Goal: Task Accomplishment & Management: Use online tool/utility

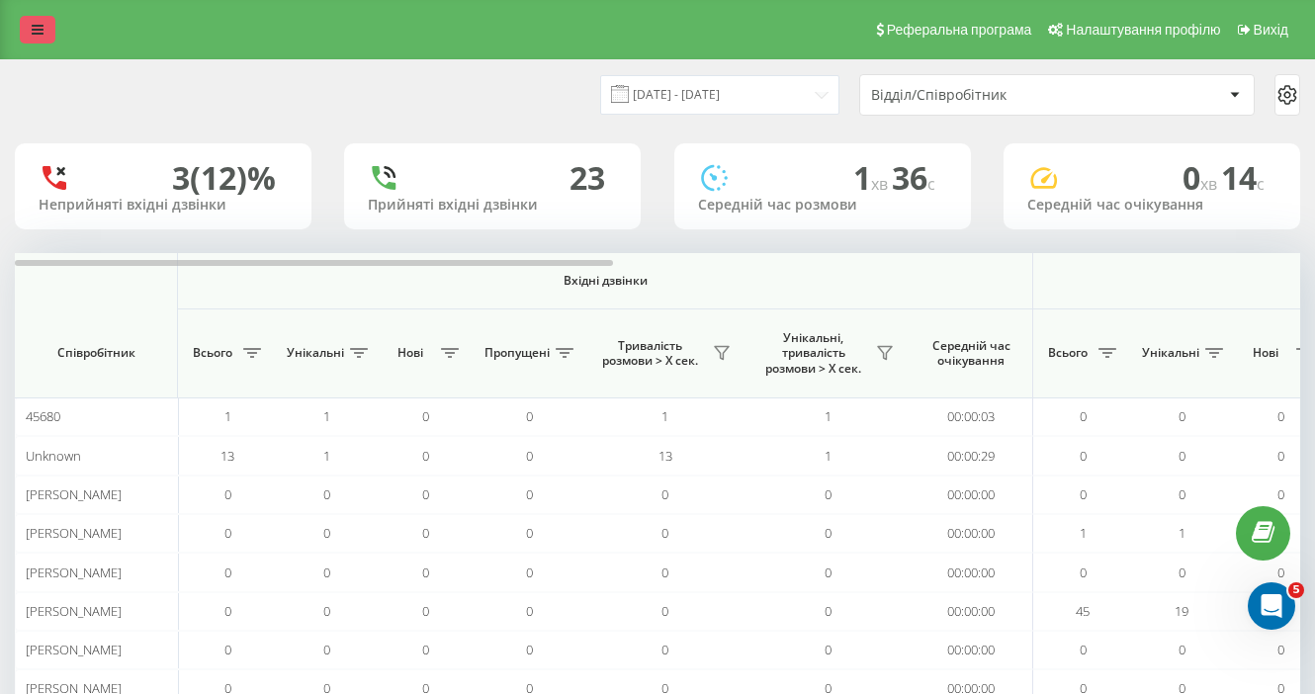
click at [33, 26] on icon at bounding box center [38, 30] width 12 height 14
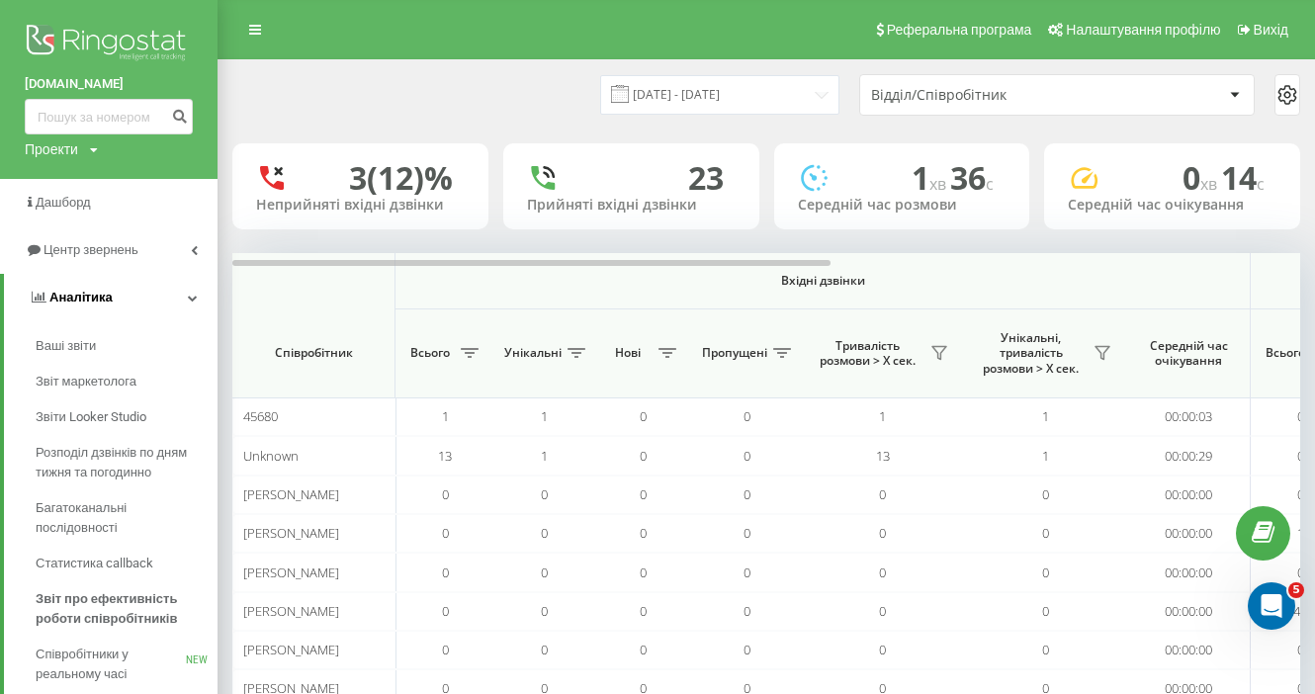
click at [189, 296] on icon at bounding box center [193, 298] width 10 height 10
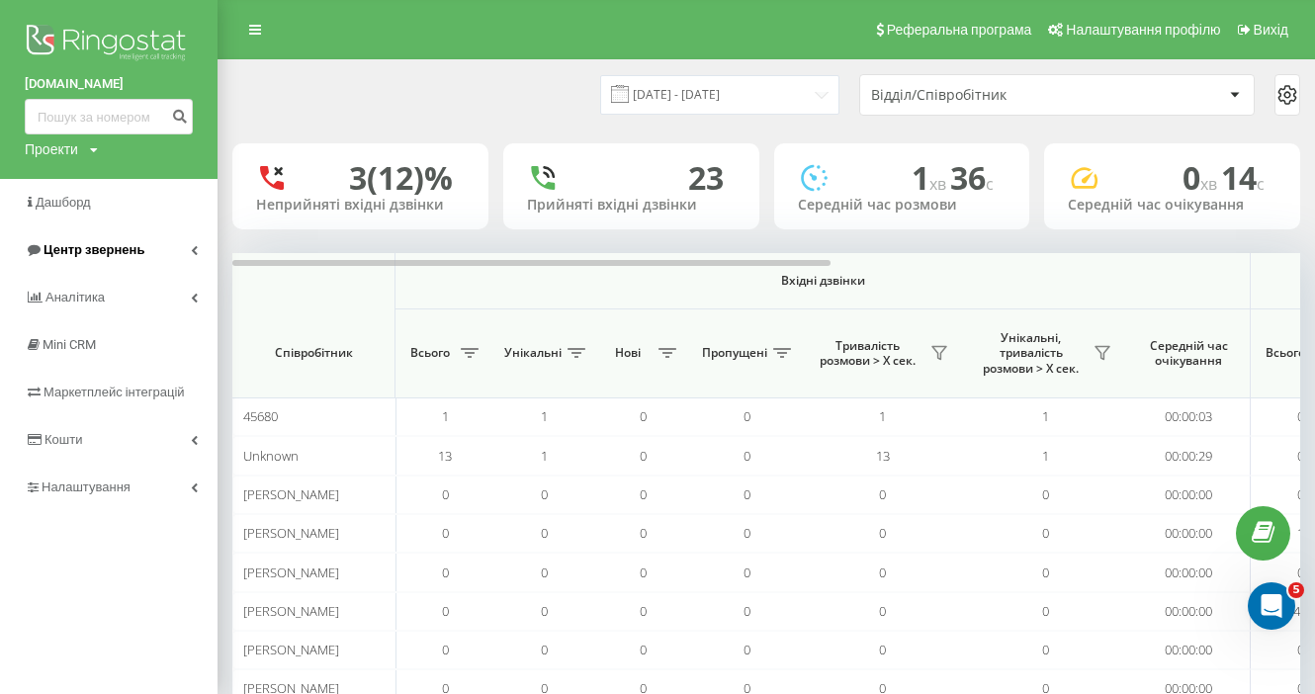
click at [190, 244] on link "Центр звернень" at bounding box center [109, 249] width 218 height 47
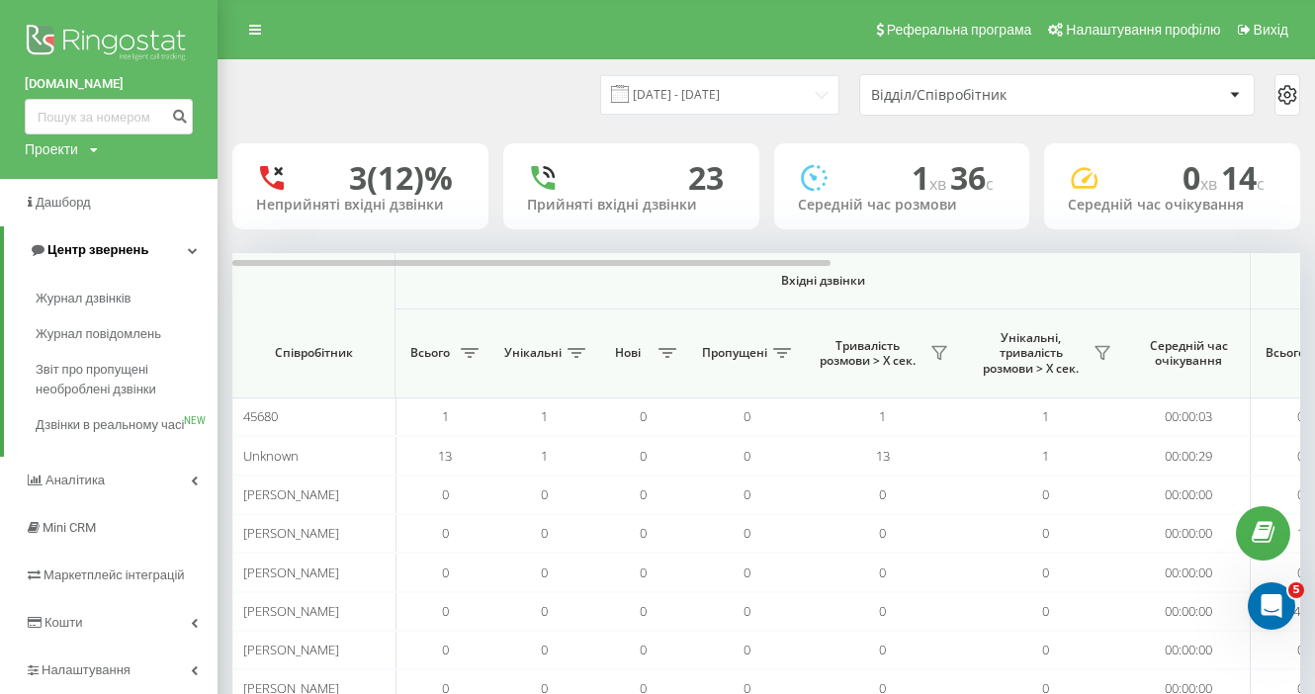
click at [185, 252] on link "Центр звернень" at bounding box center [111, 249] width 214 height 47
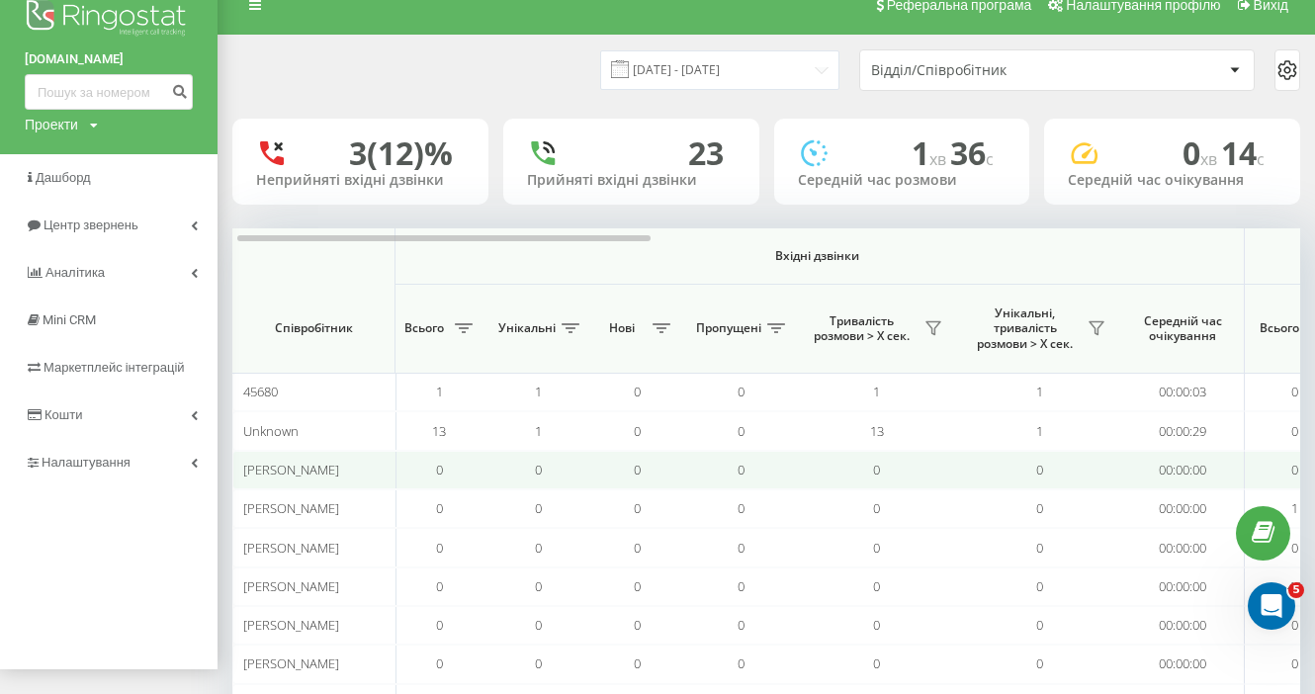
scroll to position [0, 8]
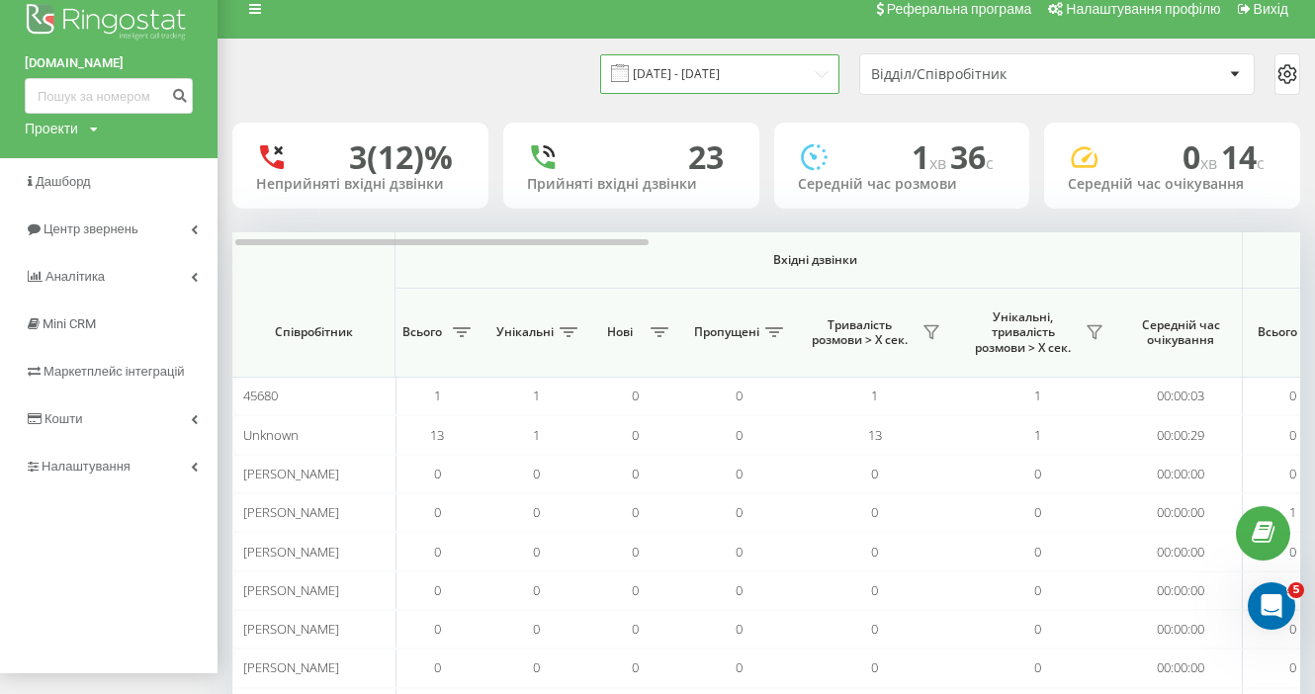
click at [696, 72] on input "[DATE] - [DATE]" at bounding box center [719, 73] width 239 height 39
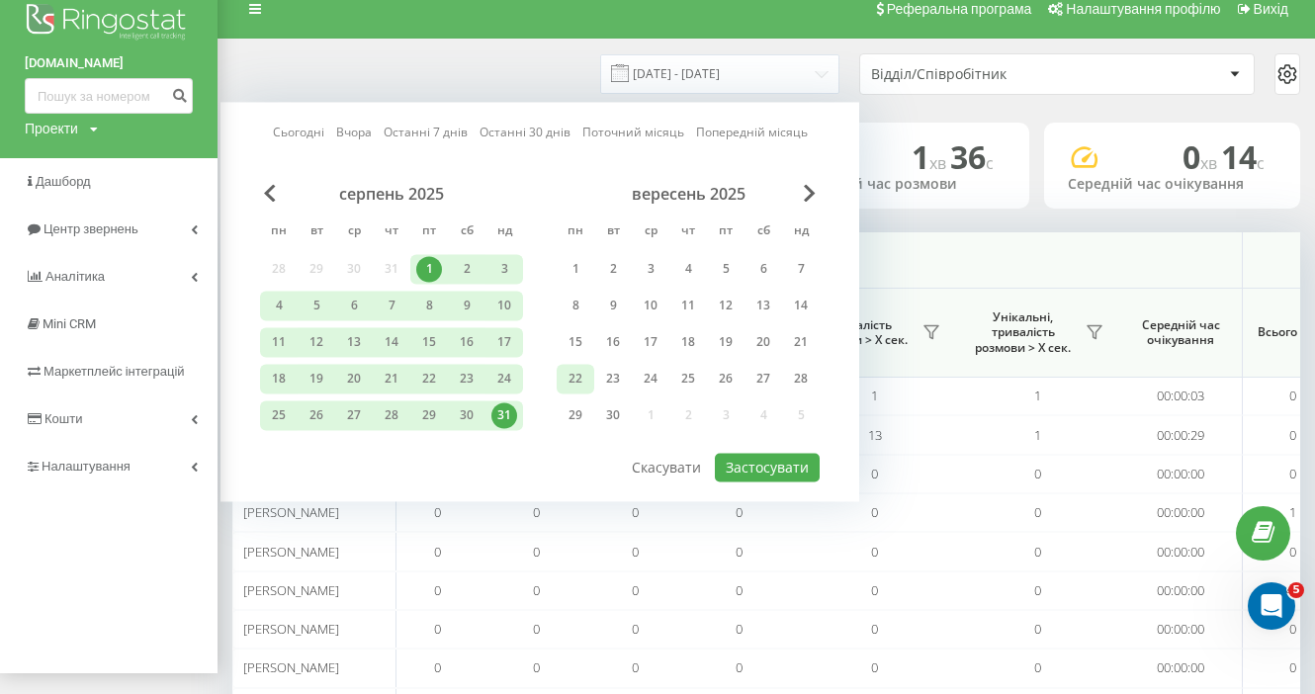
click at [581, 380] on div "22" at bounding box center [576, 379] width 26 height 26
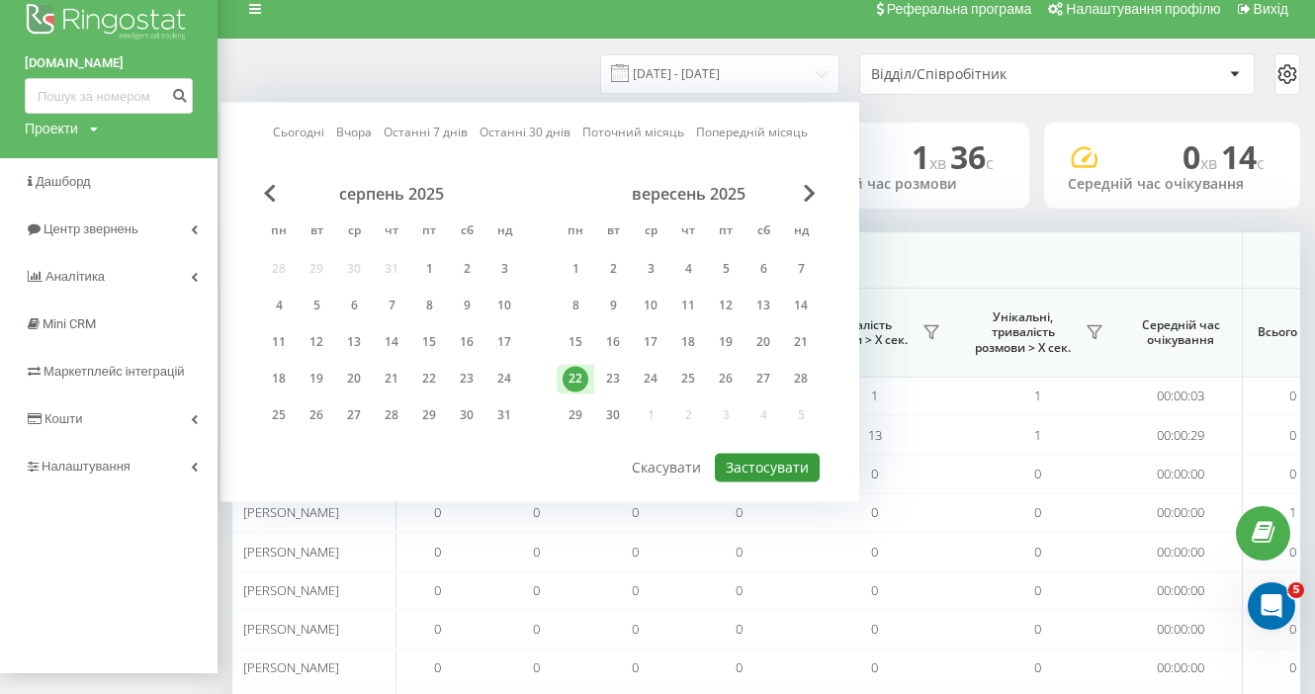
click at [759, 468] on button "Застосувати" at bounding box center [767, 467] width 105 height 29
type input "[DATE] - [DATE]"
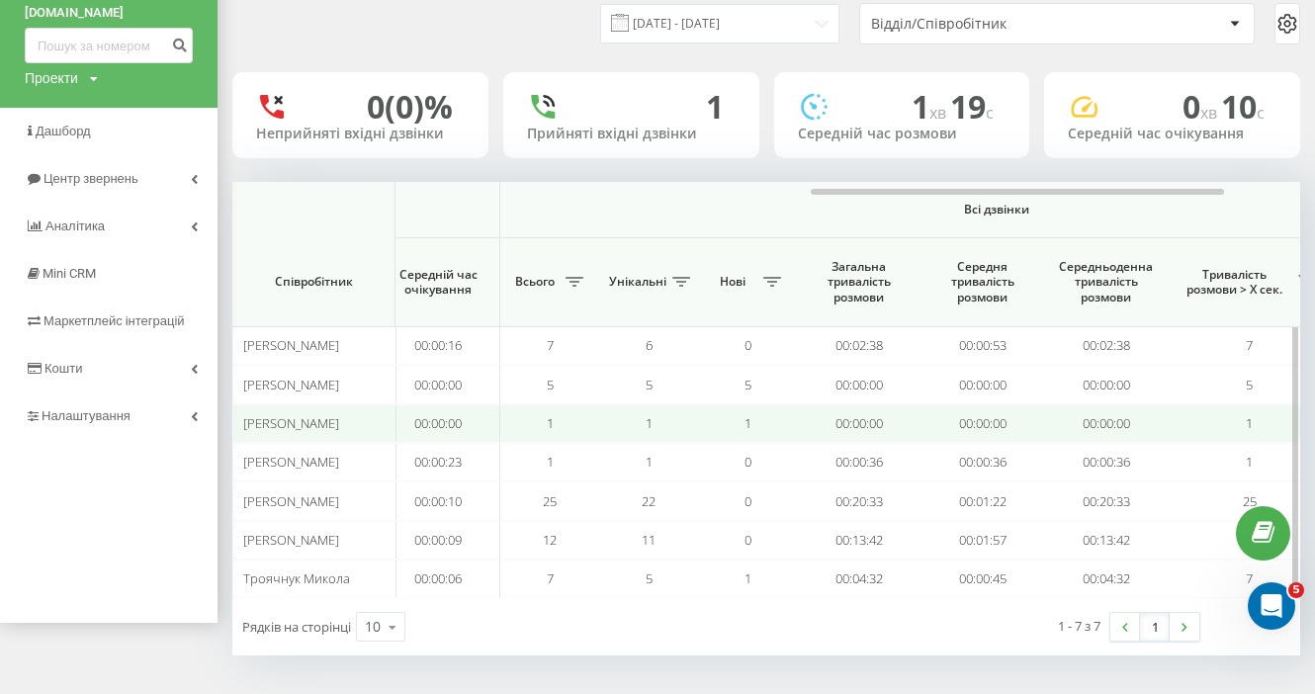
scroll to position [0, 1496]
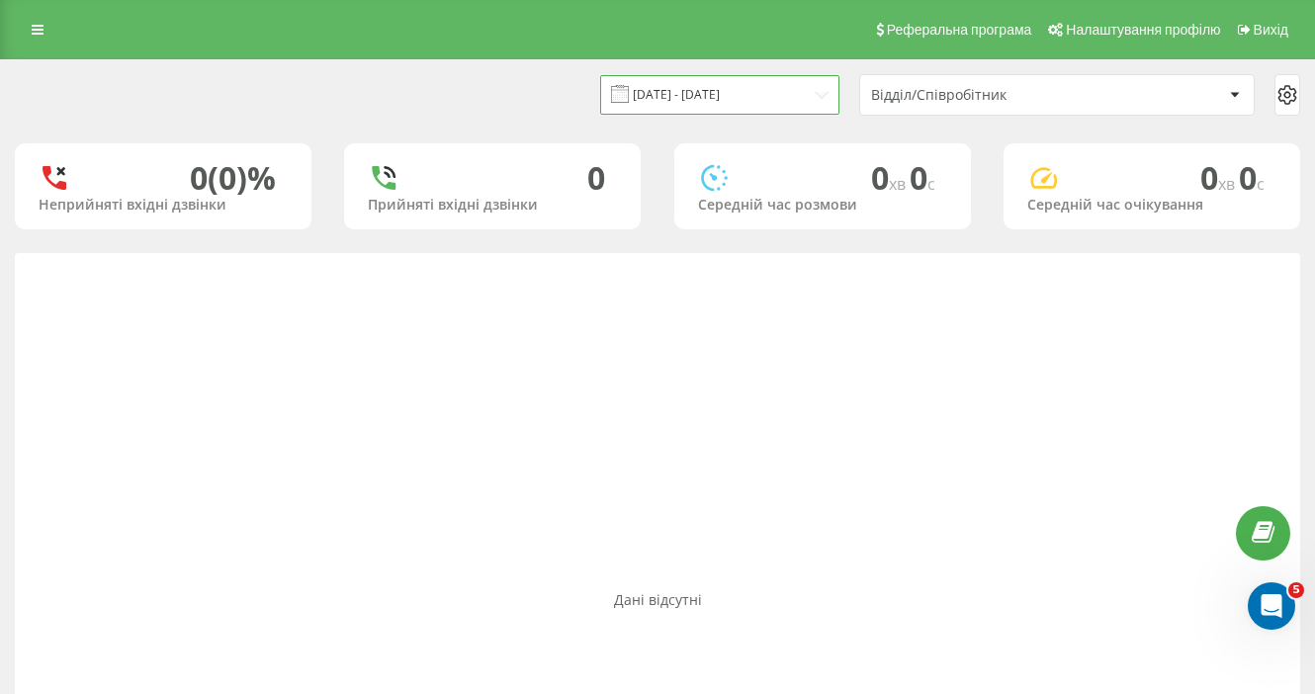
click at [771, 88] on input "13.07.2025 - 13.08.2025" at bounding box center [719, 94] width 239 height 39
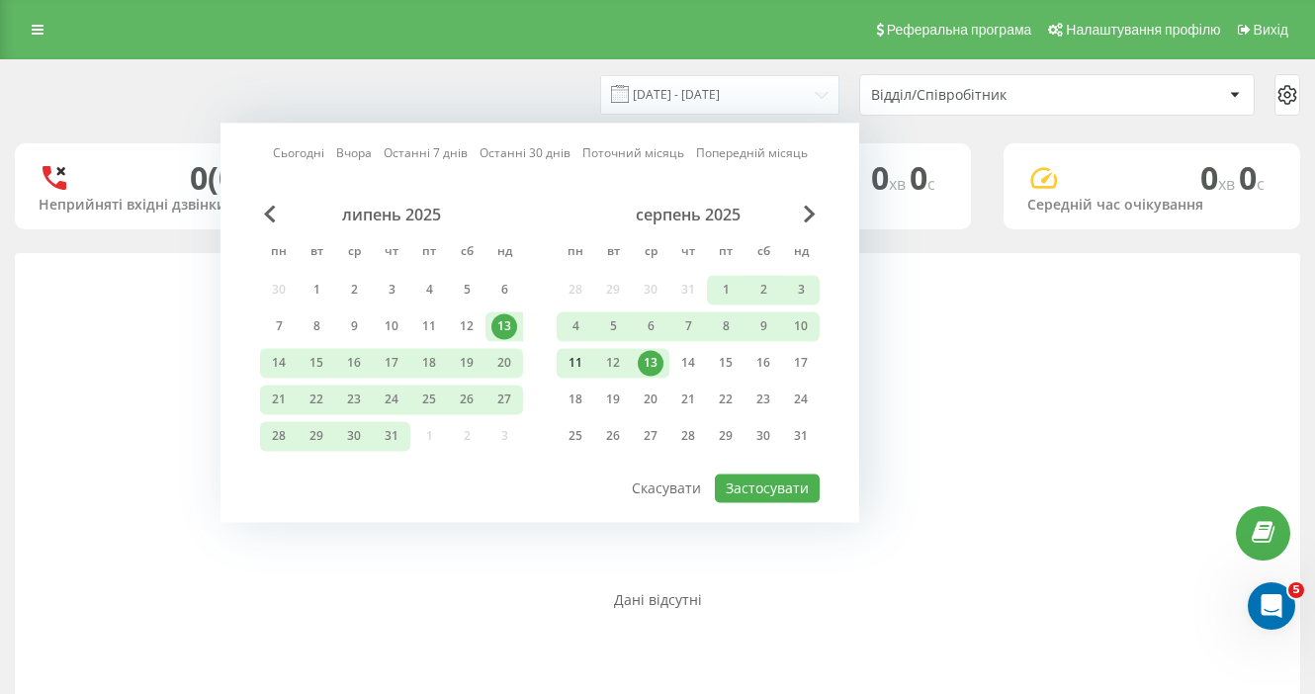
click at [577, 361] on div "11" at bounding box center [576, 363] width 26 height 26
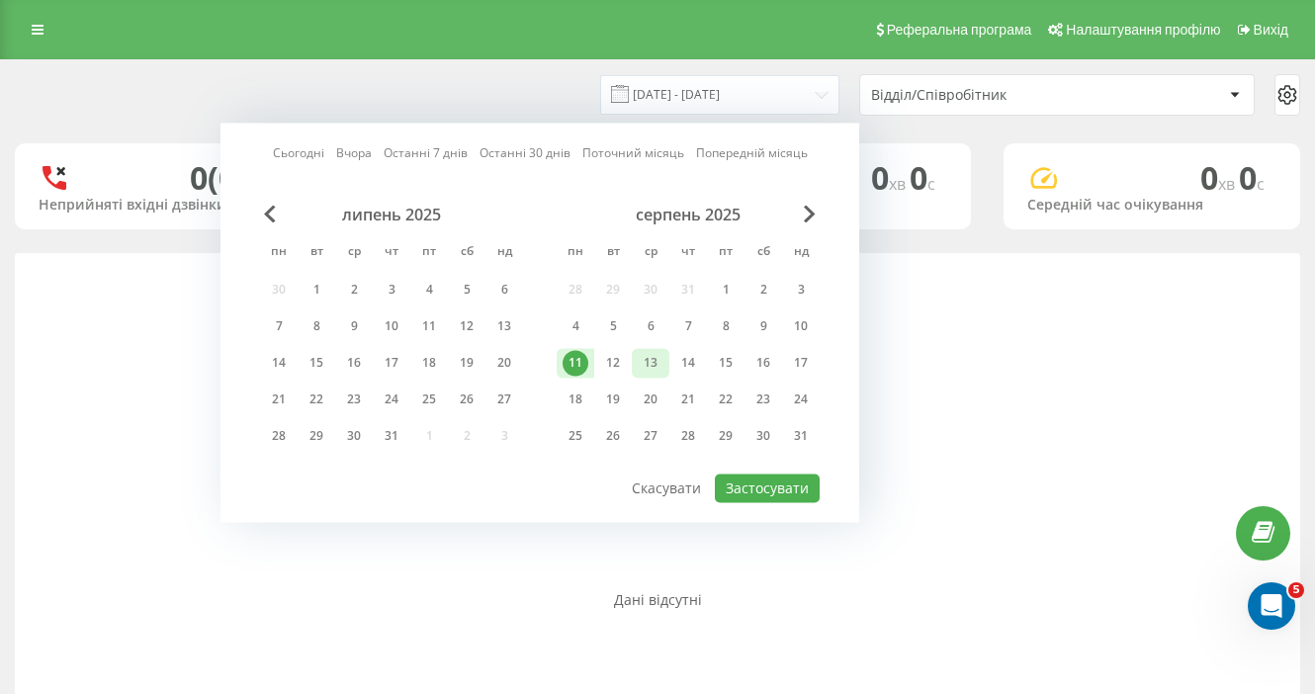
click at [659, 361] on div "13" at bounding box center [651, 363] width 26 height 26
click at [755, 481] on button "Застосувати" at bounding box center [767, 488] width 105 height 29
type input "11.08.2025 - 13.08.2025"
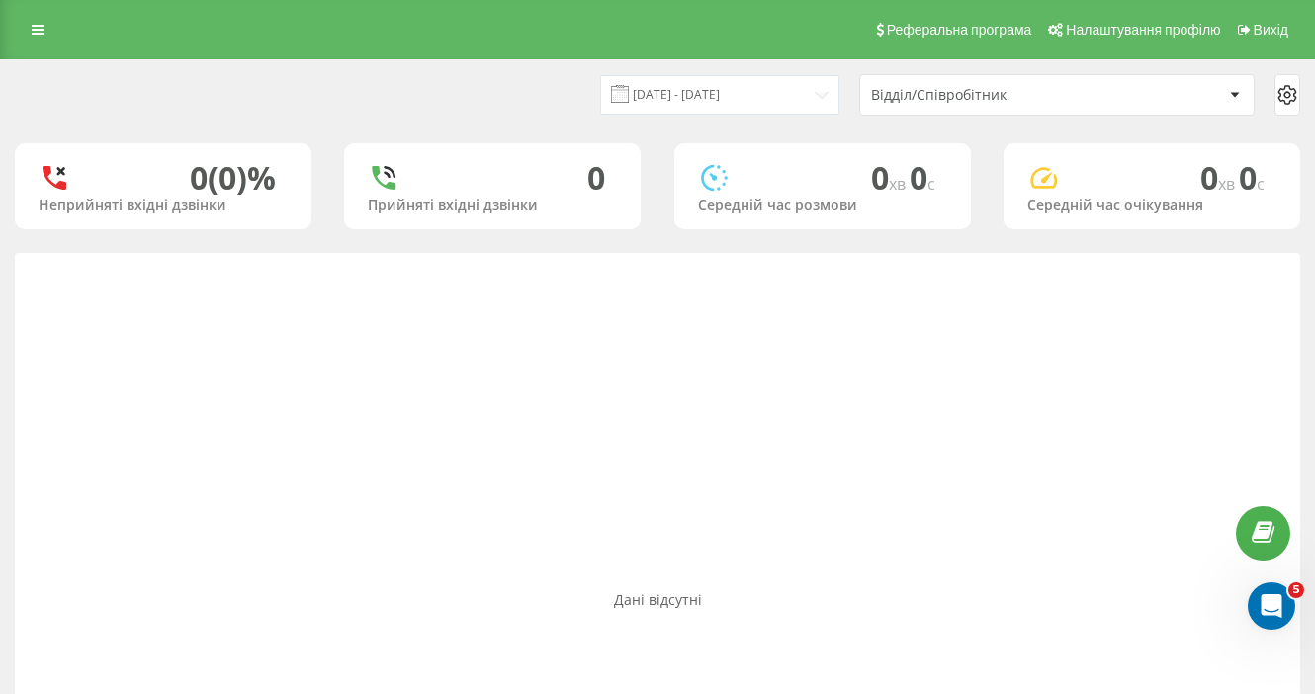
click at [908, 106] on div "Відділ/Співробітник" at bounding box center [1057, 95] width 394 height 40
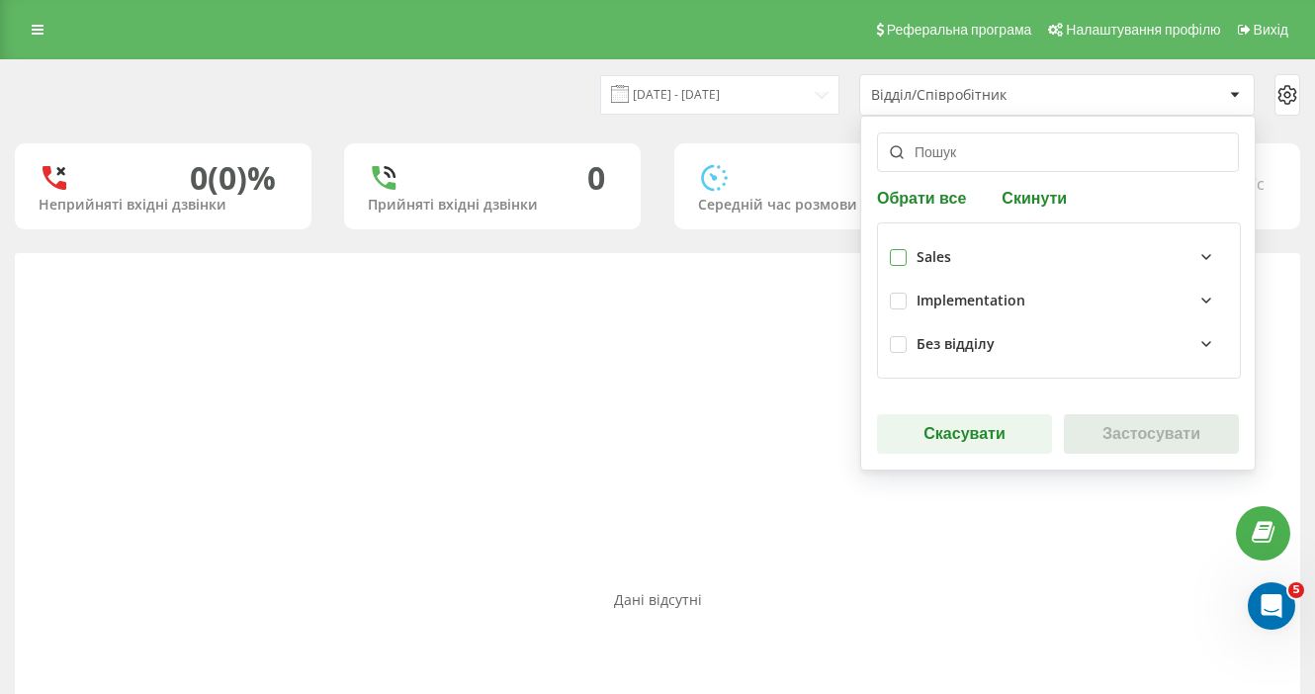
click at [897, 249] on label at bounding box center [898, 249] width 17 height 0
checkbox input "true"
click at [1128, 429] on button "Застосувати" at bounding box center [1151, 434] width 175 height 40
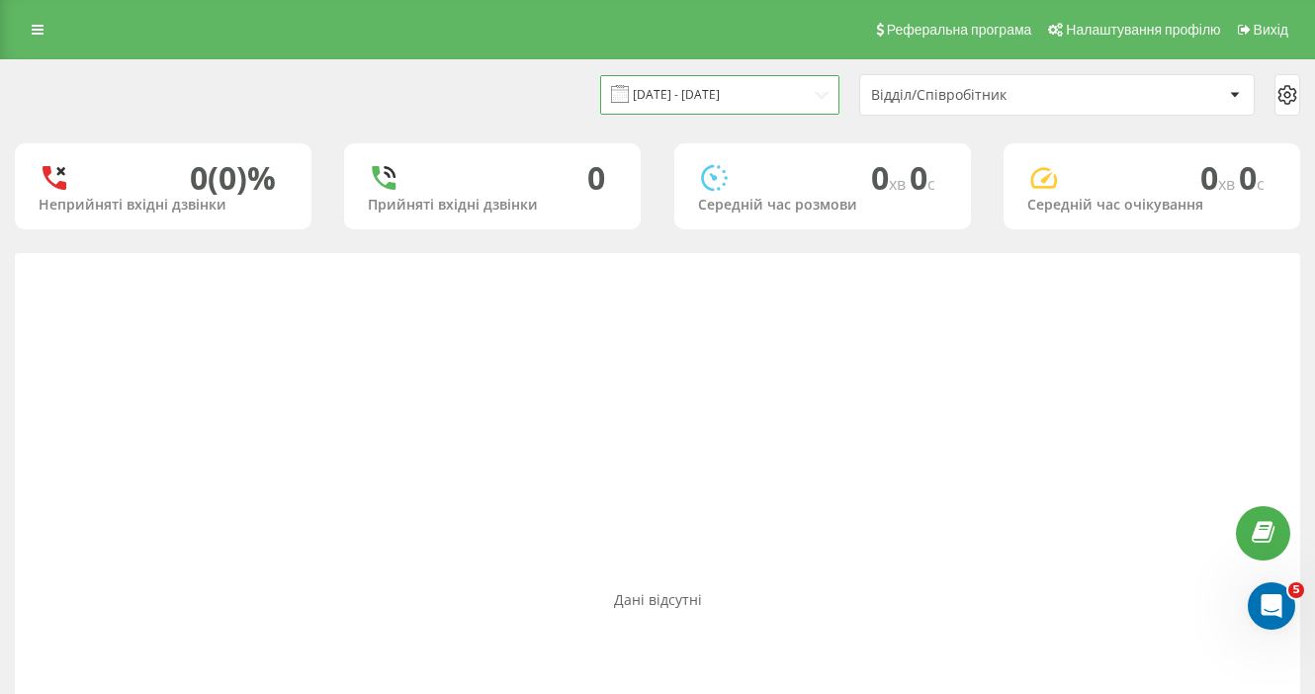
click at [685, 100] on input "11.08.2025 - 13.08.2025" at bounding box center [719, 94] width 239 height 39
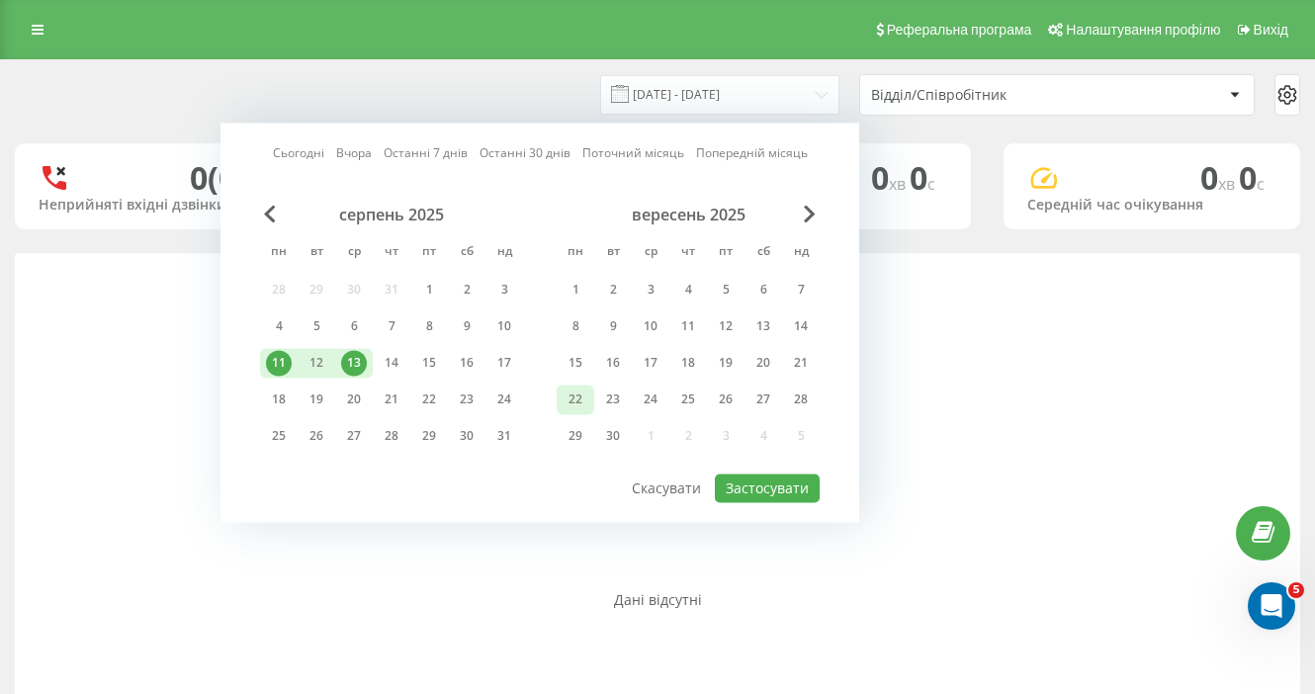
click at [576, 399] on div "22" at bounding box center [576, 400] width 26 height 26
click at [618, 399] on div "23" at bounding box center [613, 400] width 26 height 26
click at [748, 491] on button "Застосувати" at bounding box center [767, 488] width 105 height 29
type input "22.09.2025 - 23.09.2025"
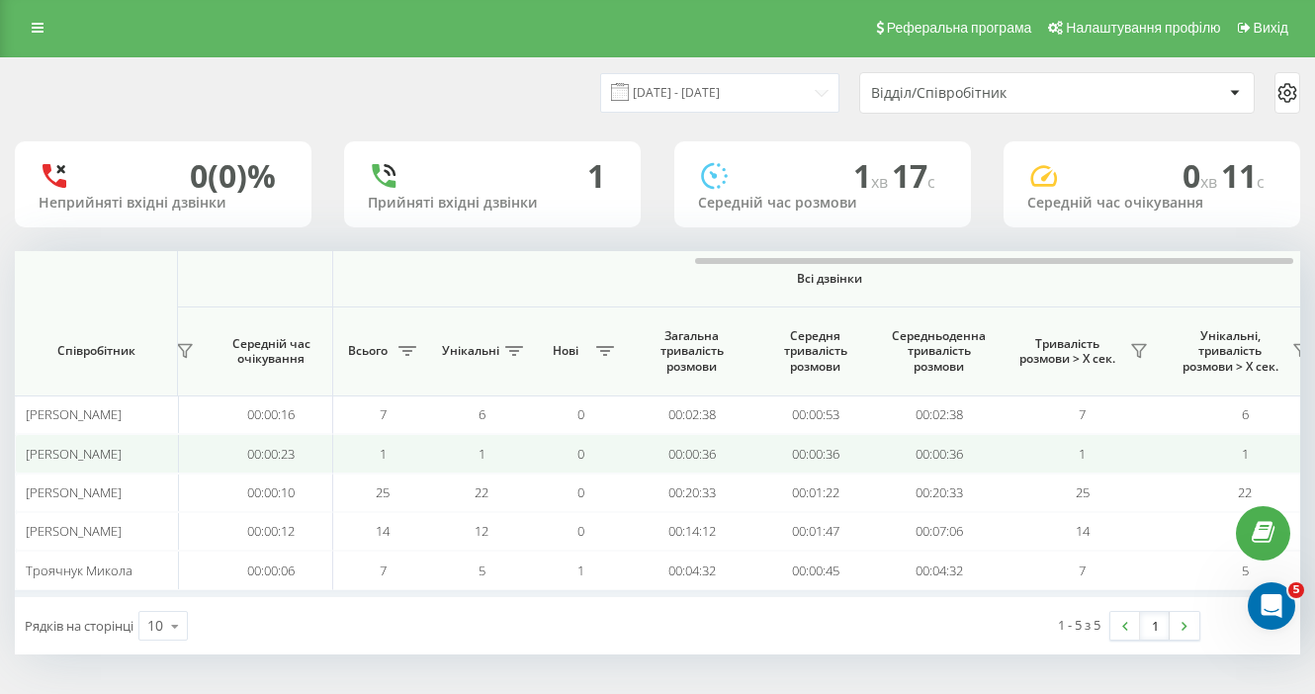
scroll to position [0, 1474]
